Goal: Navigation & Orientation: Understand site structure

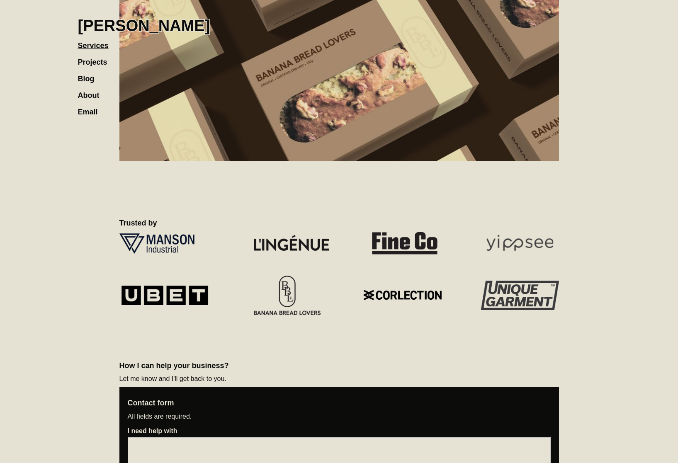
scroll to position [512, 0]
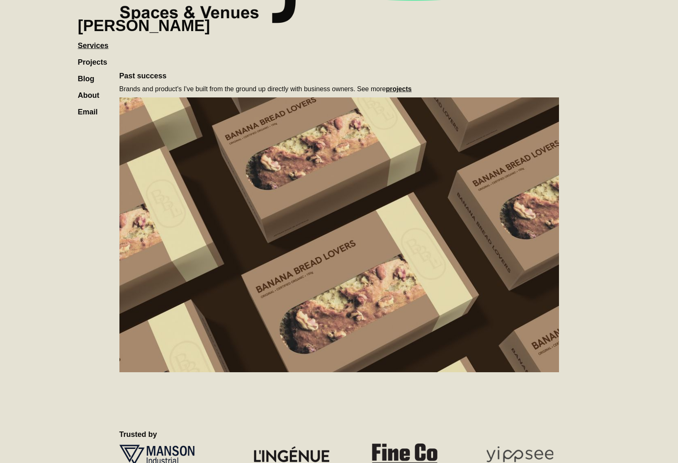
click at [90, 94] on link "About" at bounding box center [93, 91] width 30 height 17
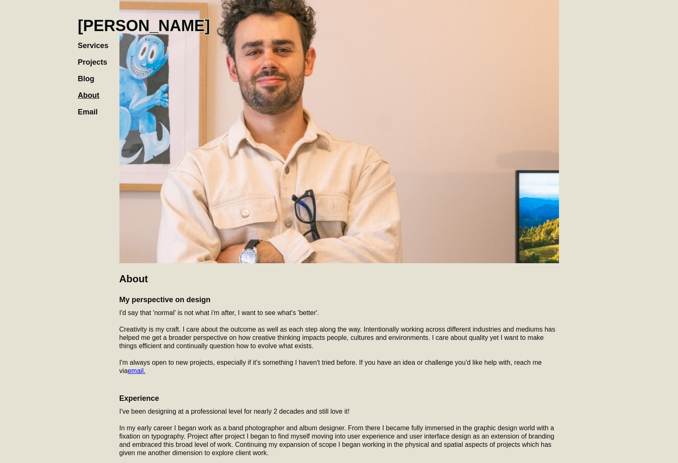
scroll to position [220, 0]
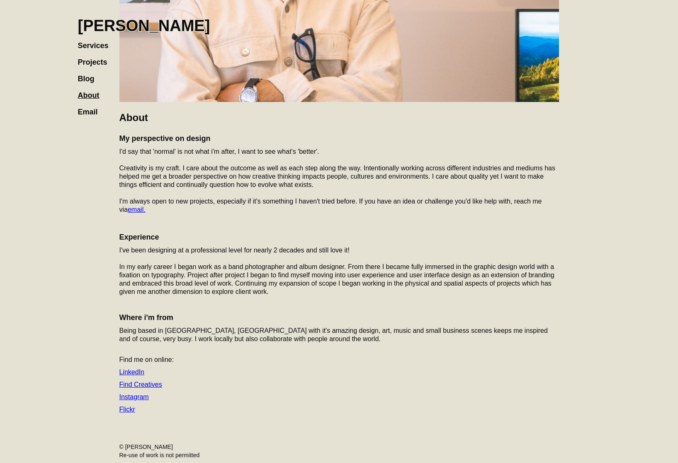
click at [88, 61] on link "Projects" at bounding box center [97, 58] width 38 height 17
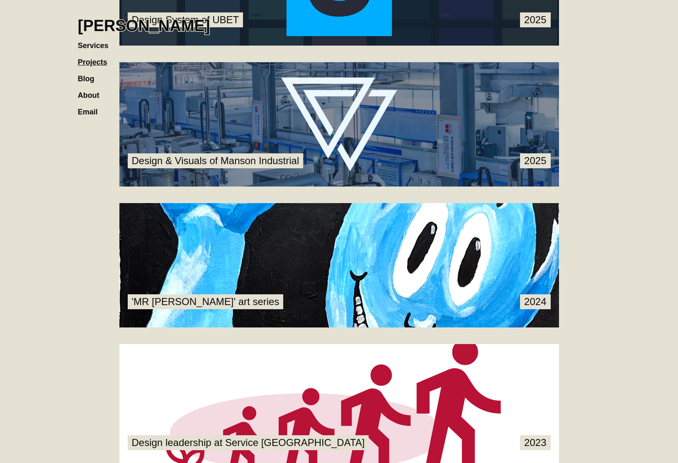
scroll to position [215, 0]
